Goal: Transaction & Acquisition: Download file/media

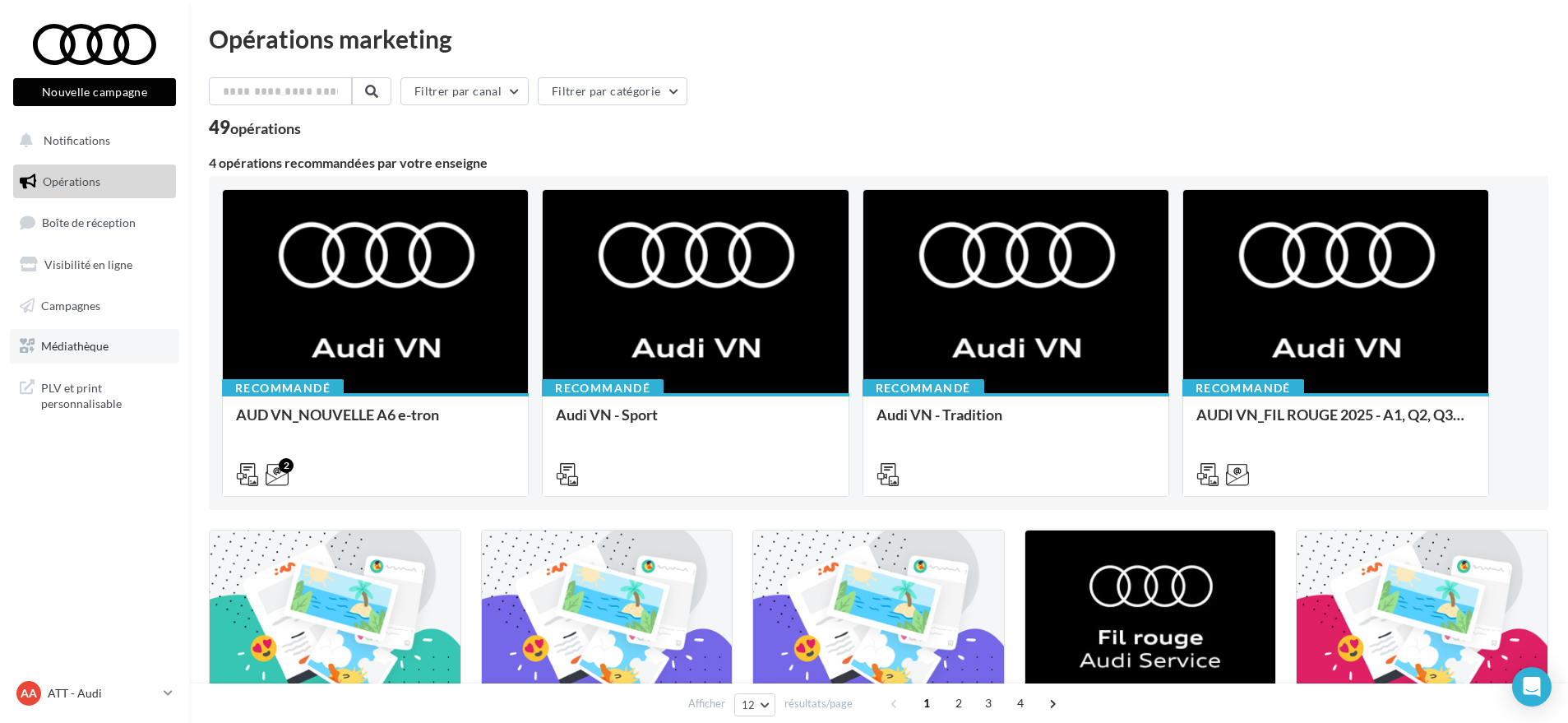
click at [89, 349] on span "Médiathèque" at bounding box center [75, 346] width 67 height 14
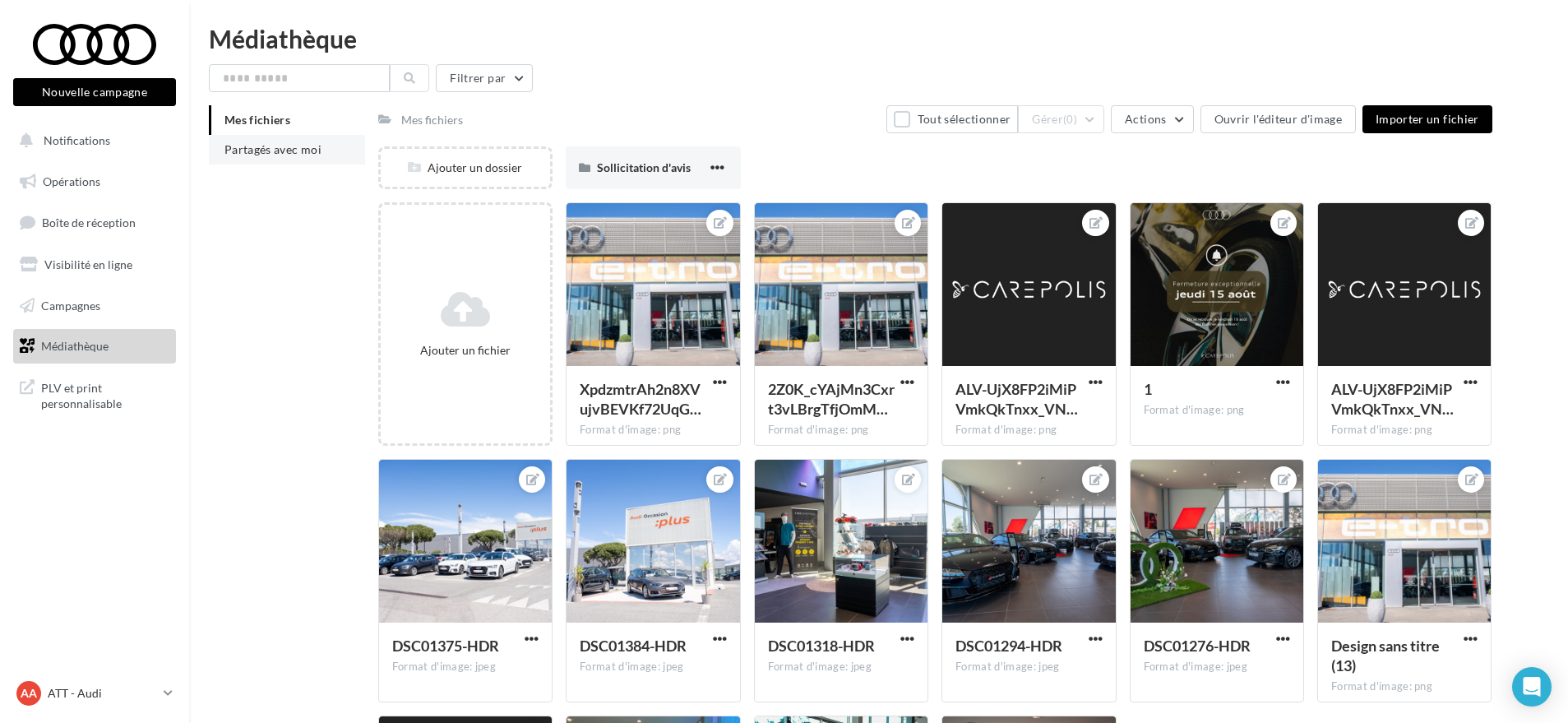
click at [247, 144] on span "Partagés avec moi" at bounding box center [273, 149] width 97 height 14
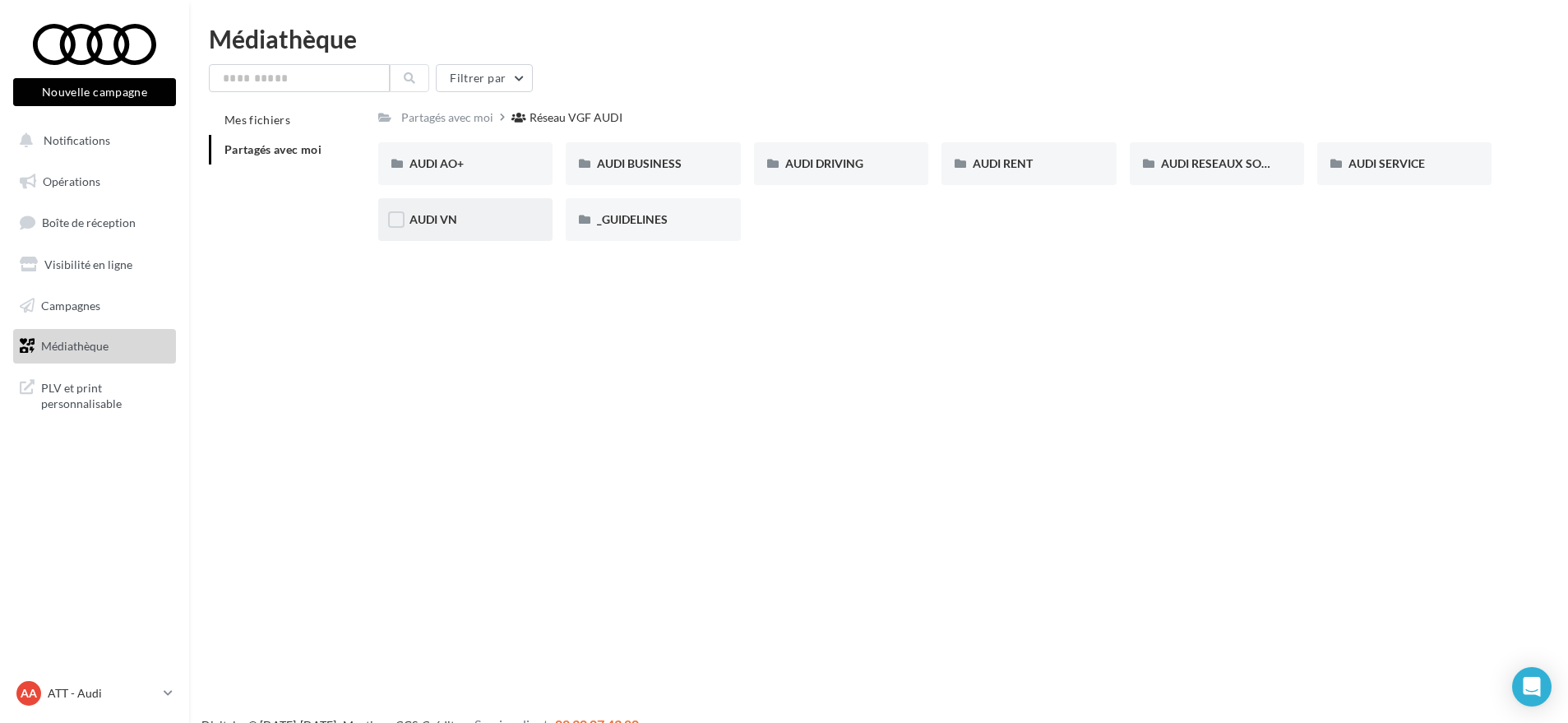
click at [471, 206] on div "AUDI VN" at bounding box center [465, 219] width 174 height 42
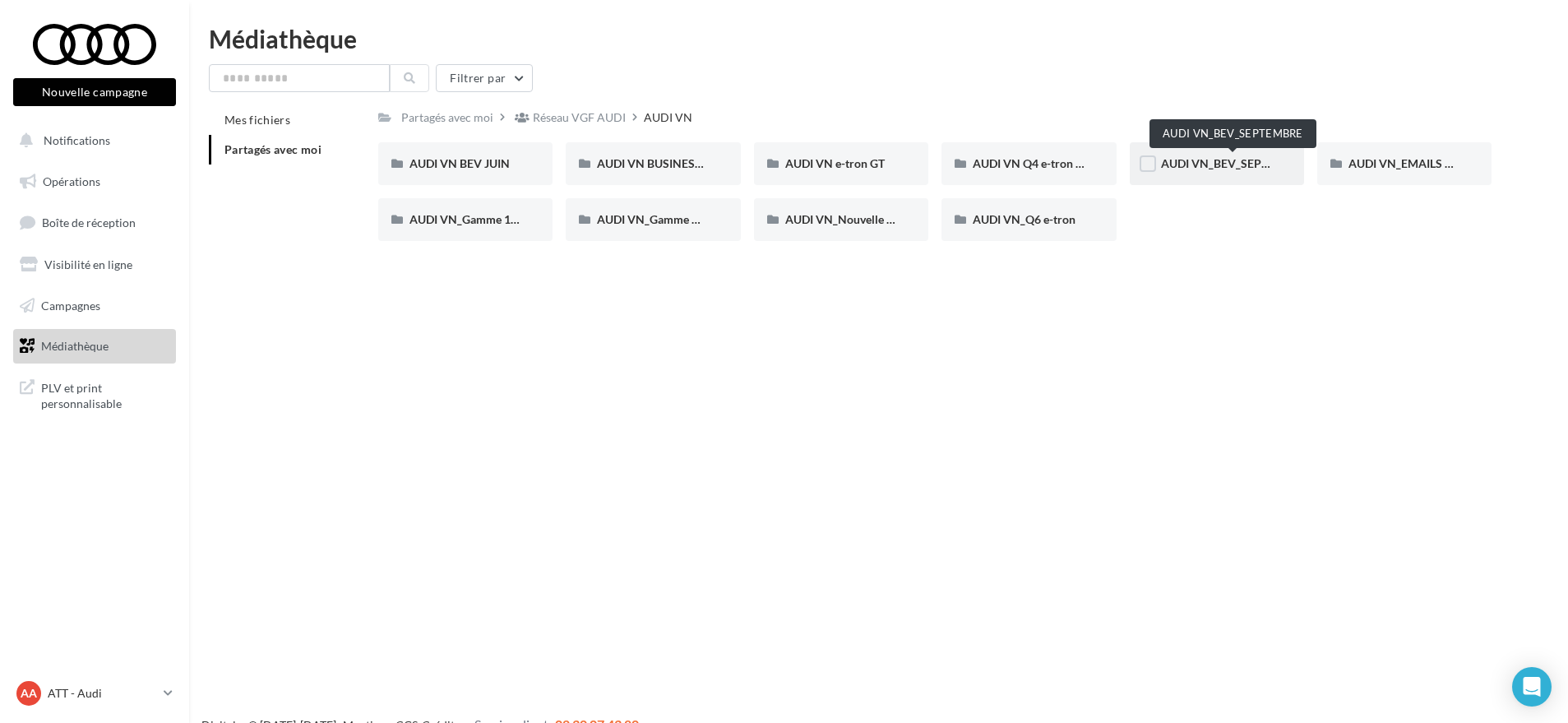
click at [1206, 166] on span "AUDI VN_BEV_SEPTEMBRE" at bounding box center [1234, 164] width 146 height 14
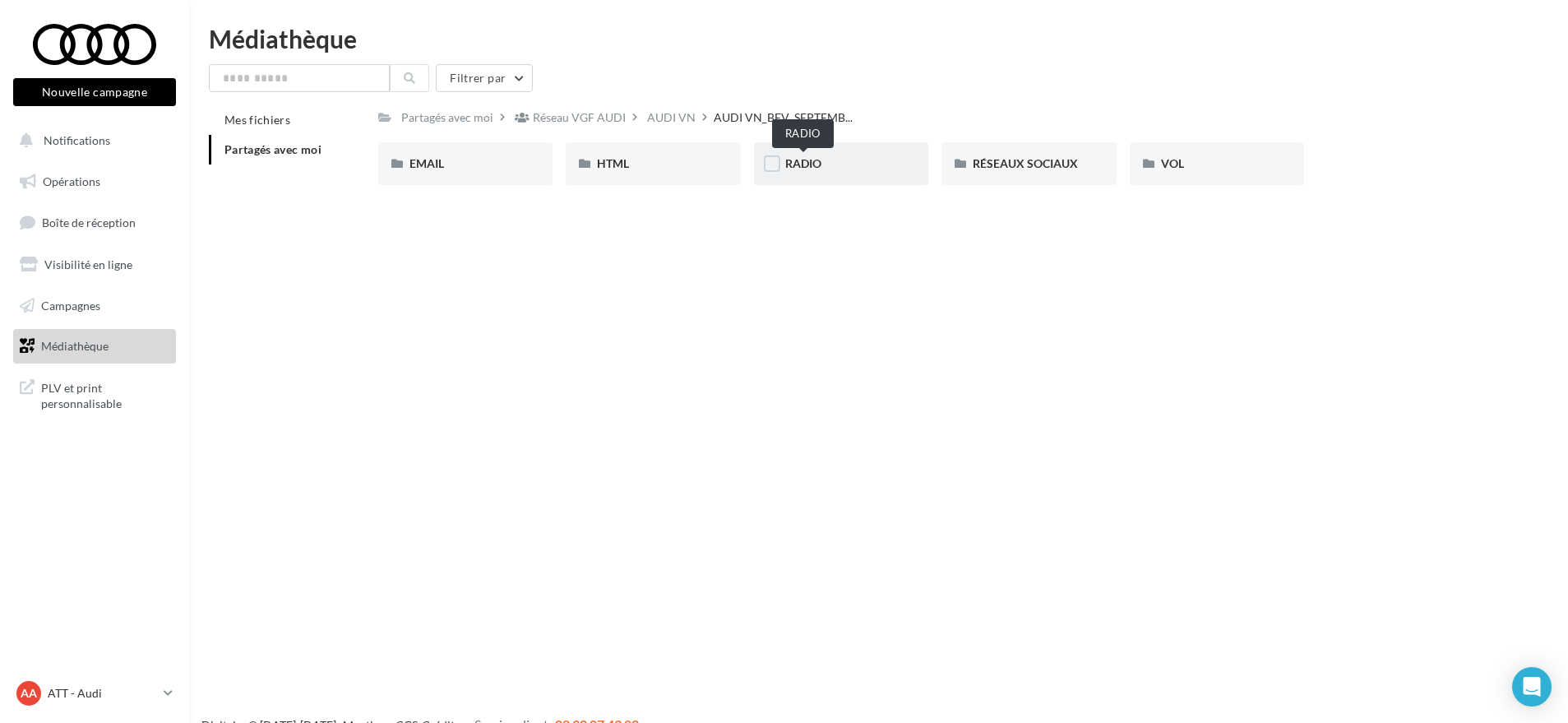
click at [811, 166] on span "RADIO" at bounding box center [803, 164] width 36 height 14
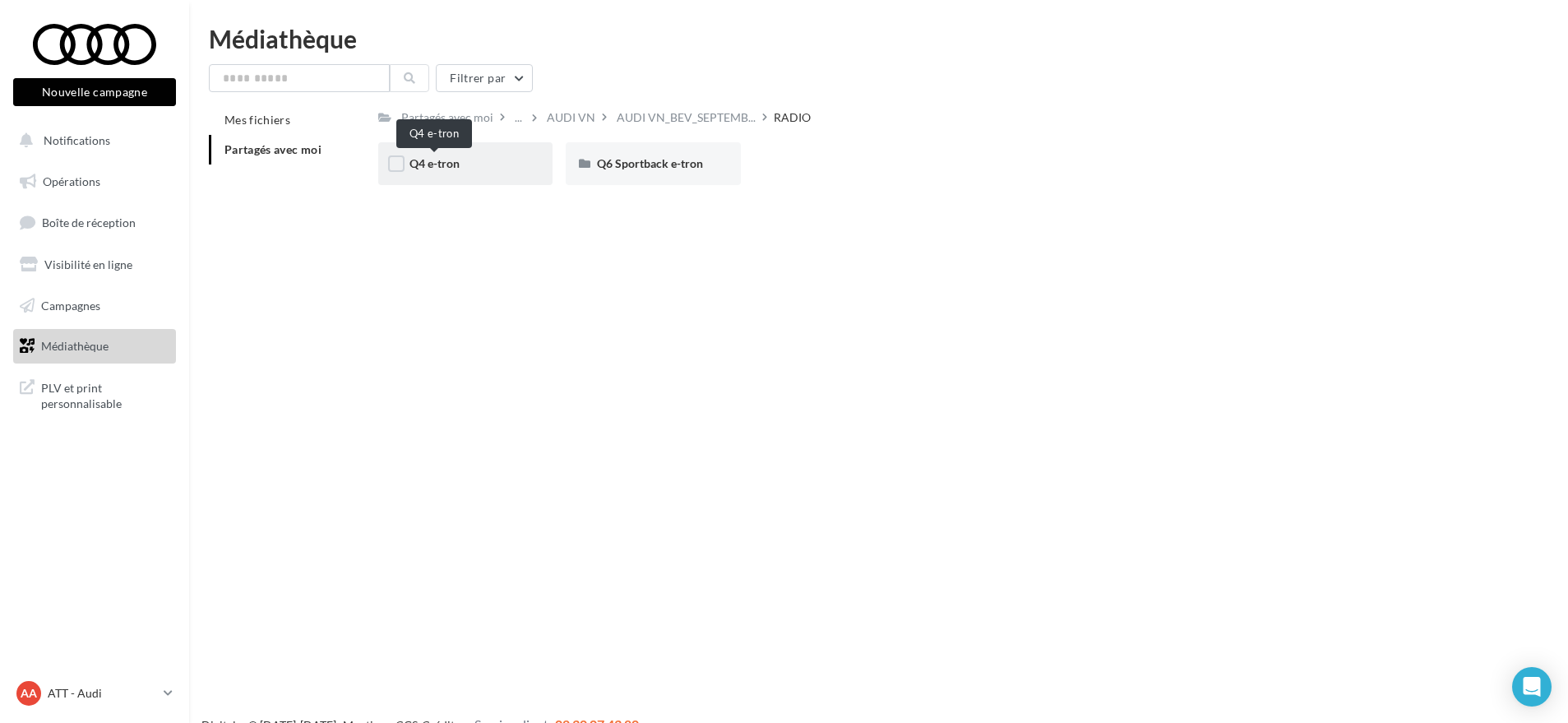
click at [459, 158] on span "Q4 e-tron" at bounding box center [435, 164] width 50 height 14
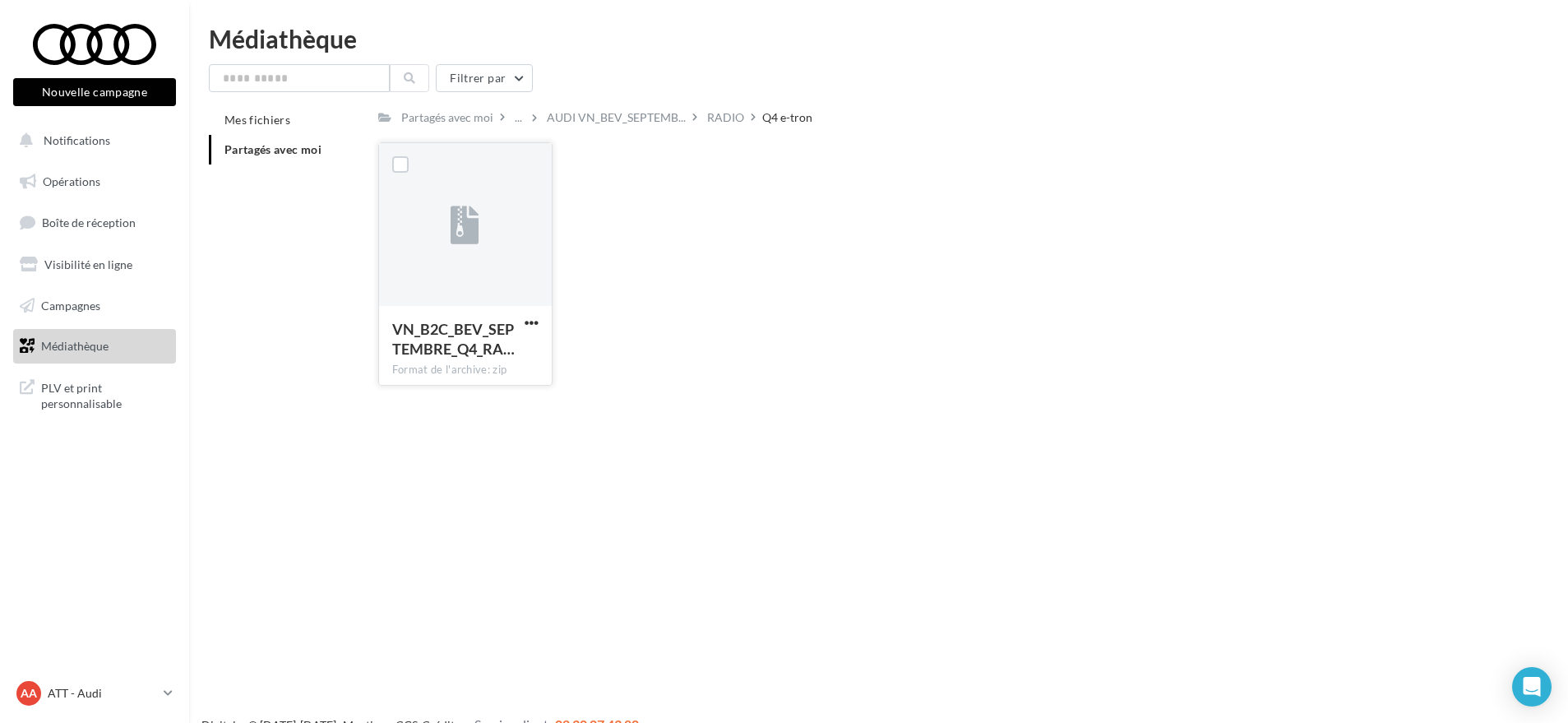
click at [480, 241] on div at bounding box center [465, 225] width 172 height 164
click at [531, 322] on span "button" at bounding box center [531, 322] width 14 height 14
click at [466, 360] on button "Télécharger" at bounding box center [459, 355] width 165 height 42
click at [730, 118] on div "RADIO" at bounding box center [726, 117] width 37 height 17
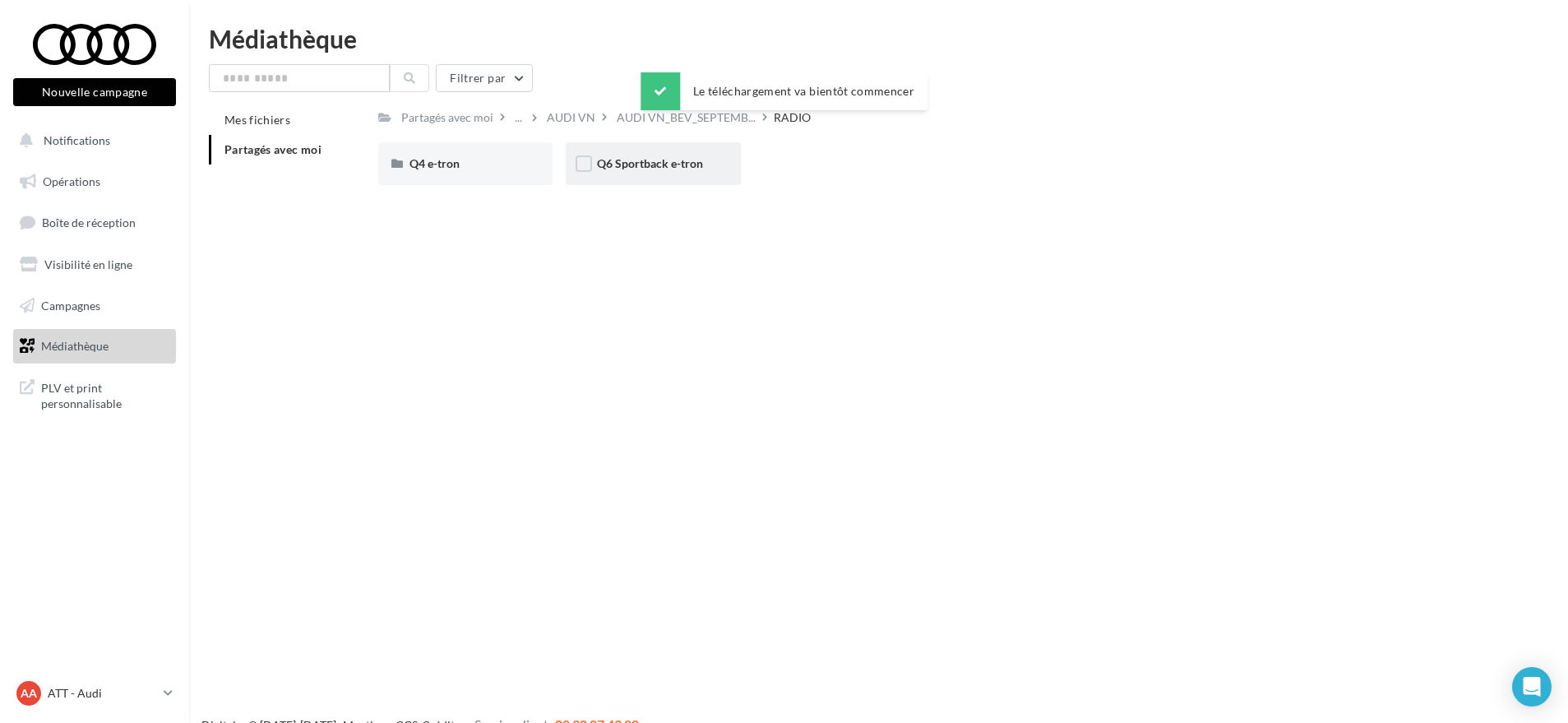
click at [639, 150] on div "Q6 Sportback e-tron" at bounding box center [652, 163] width 174 height 42
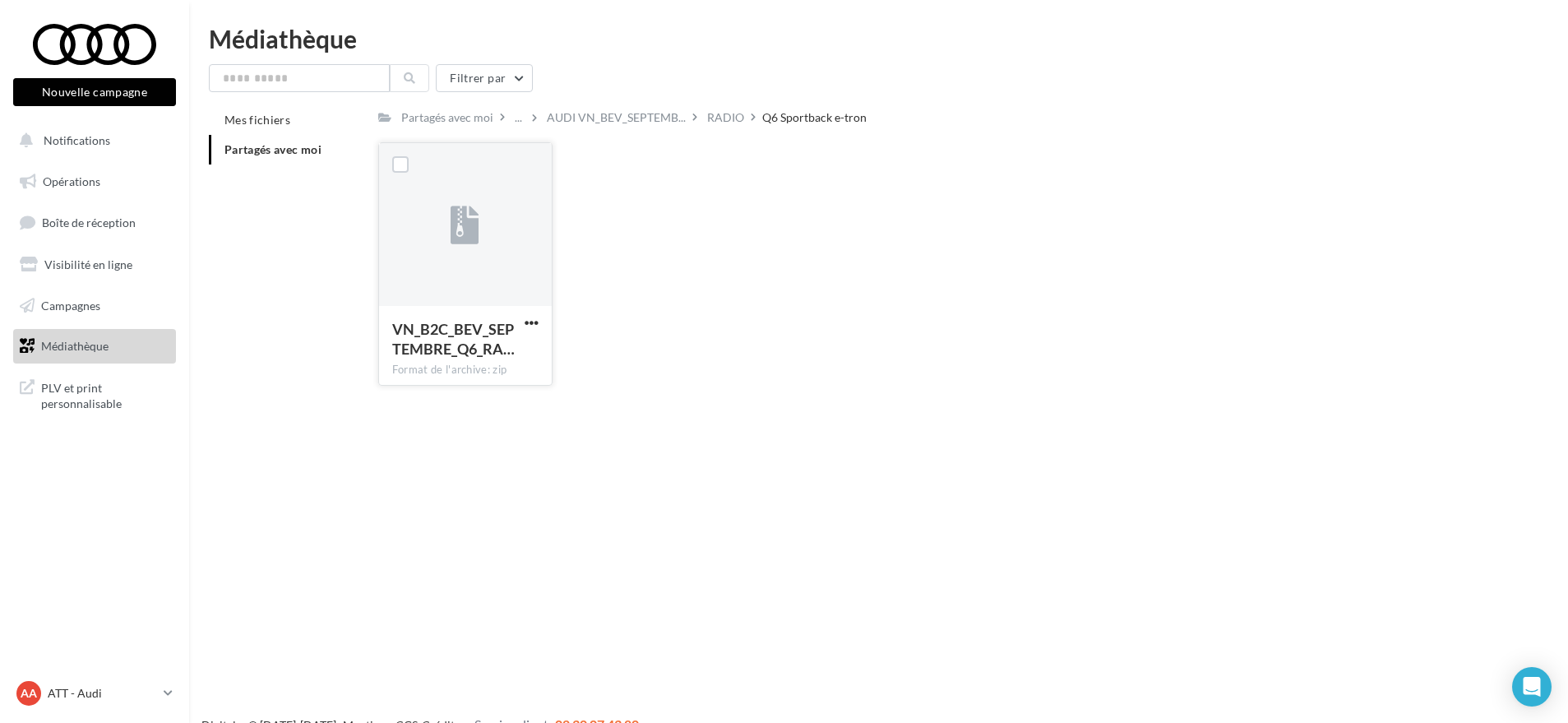
click at [533, 330] on button "button" at bounding box center [531, 323] width 21 height 17
click at [482, 363] on button "Télécharger" at bounding box center [459, 355] width 165 height 42
